Goal: Information Seeking & Learning: Learn about a topic

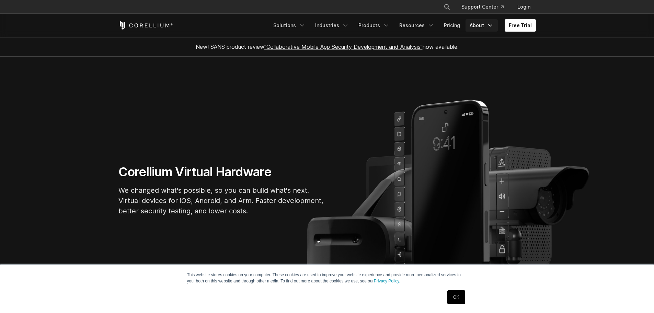
click at [477, 22] on link "About" at bounding box center [481, 25] width 32 height 12
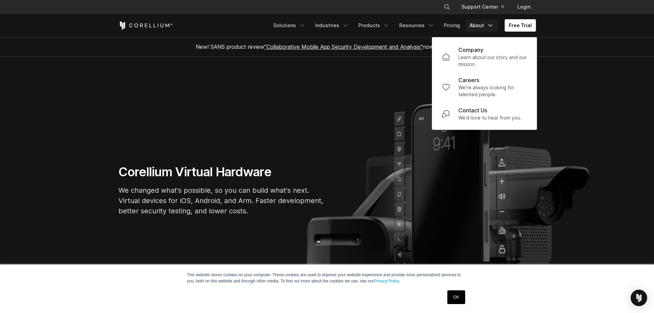
click at [465, 57] on p "Learn about our story and our mission." at bounding box center [492, 61] width 69 height 14
